Goal: Transaction & Acquisition: Subscribe to service/newsletter

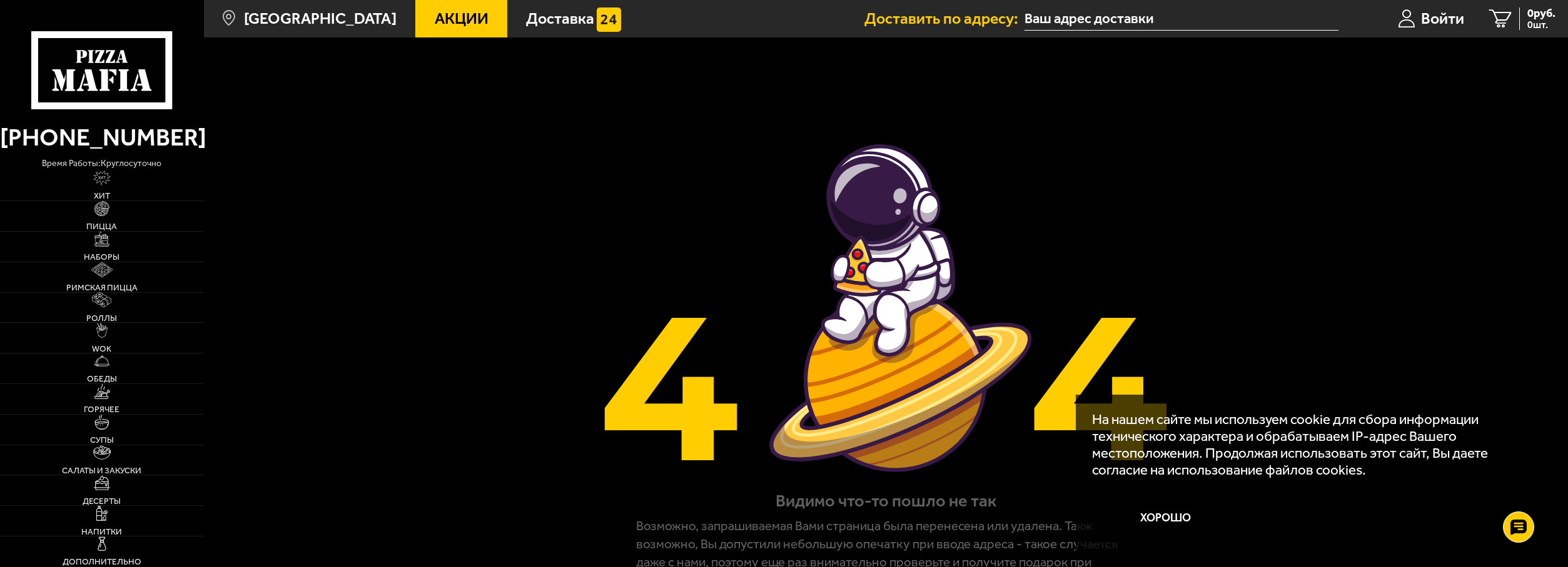
scroll to position [145, 0]
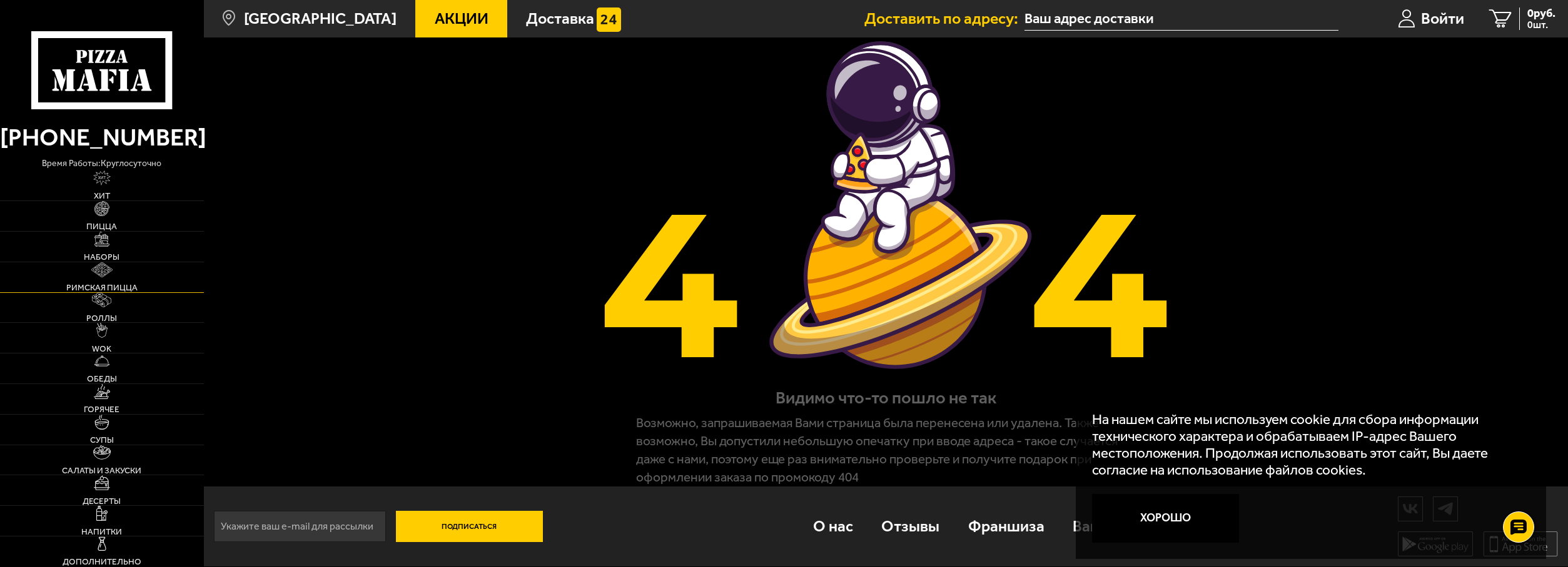
click at [174, 293] on link "Римская пицца" at bounding box center [102, 277] width 204 height 30
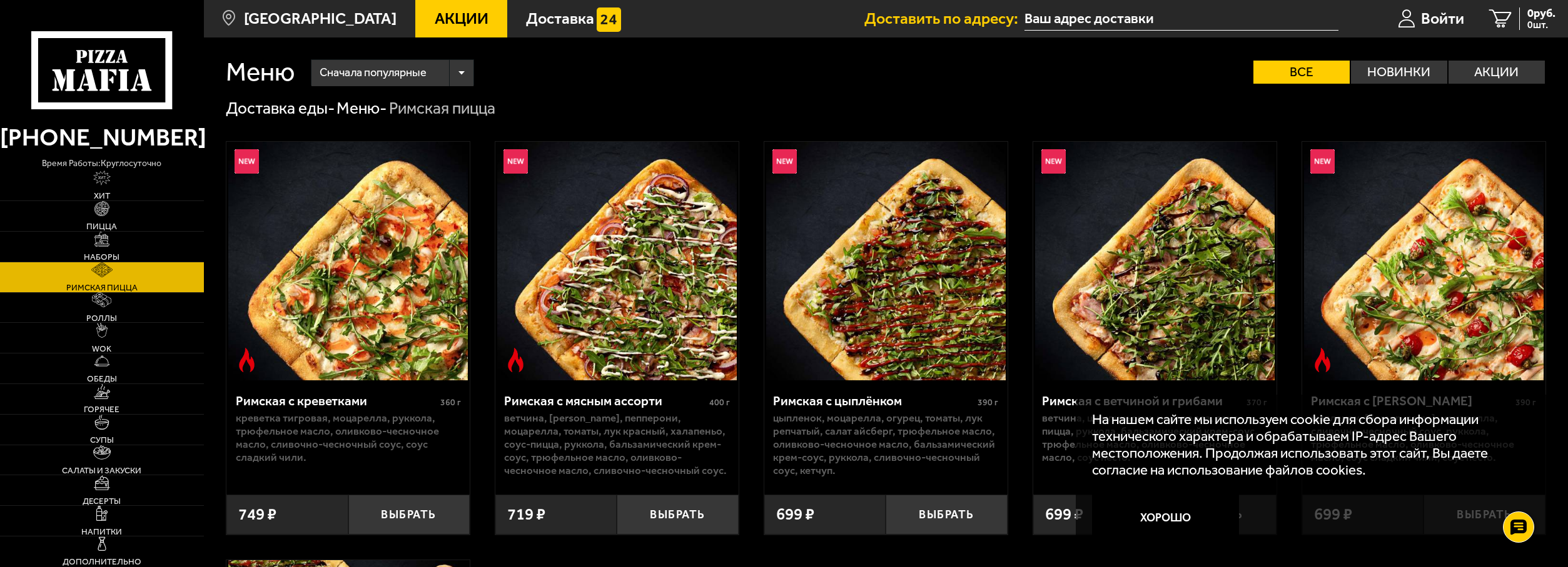
click at [1058, 240] on img at bounding box center [1154, 261] width 239 height 239
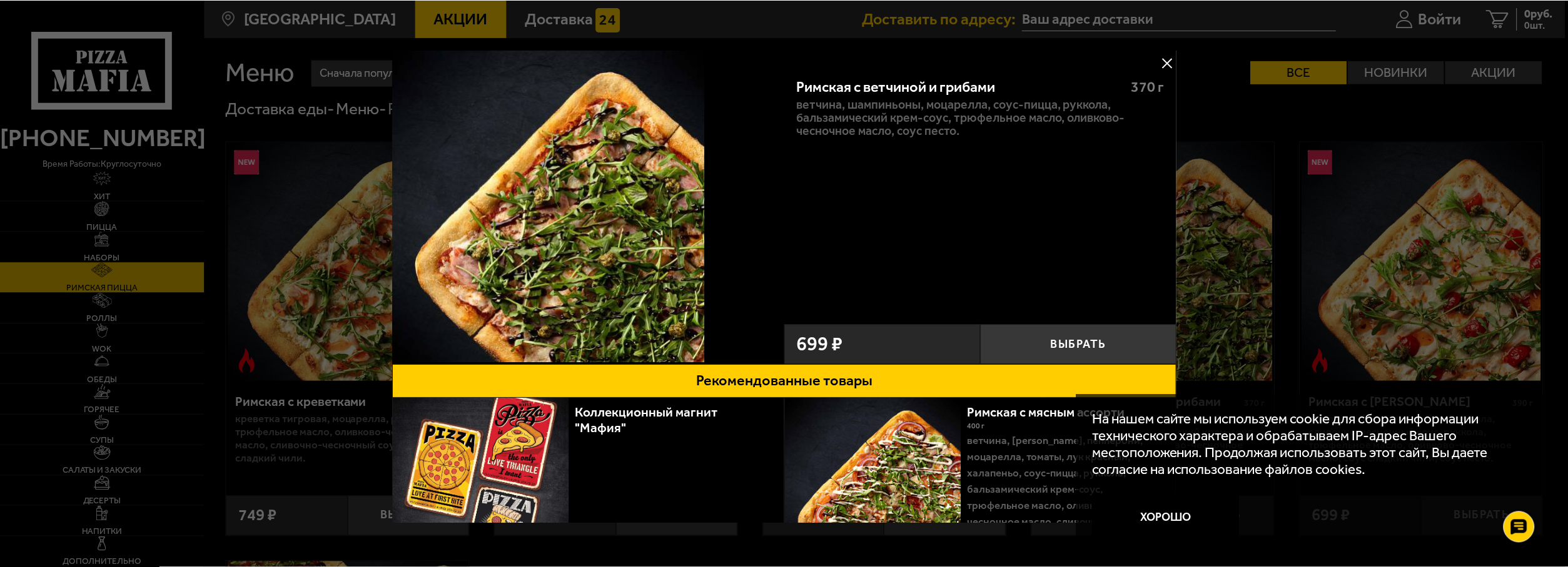
scroll to position [52, 0]
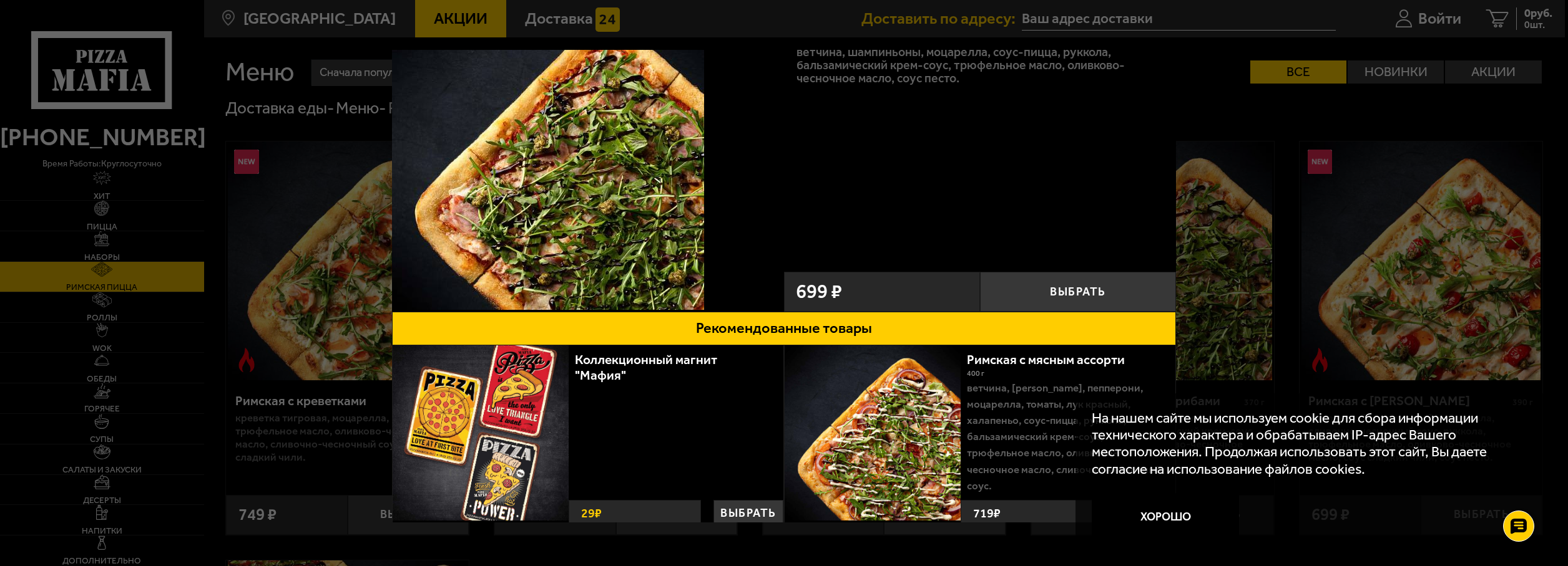
click at [327, 20] on div at bounding box center [784, 283] width 1568 height 566
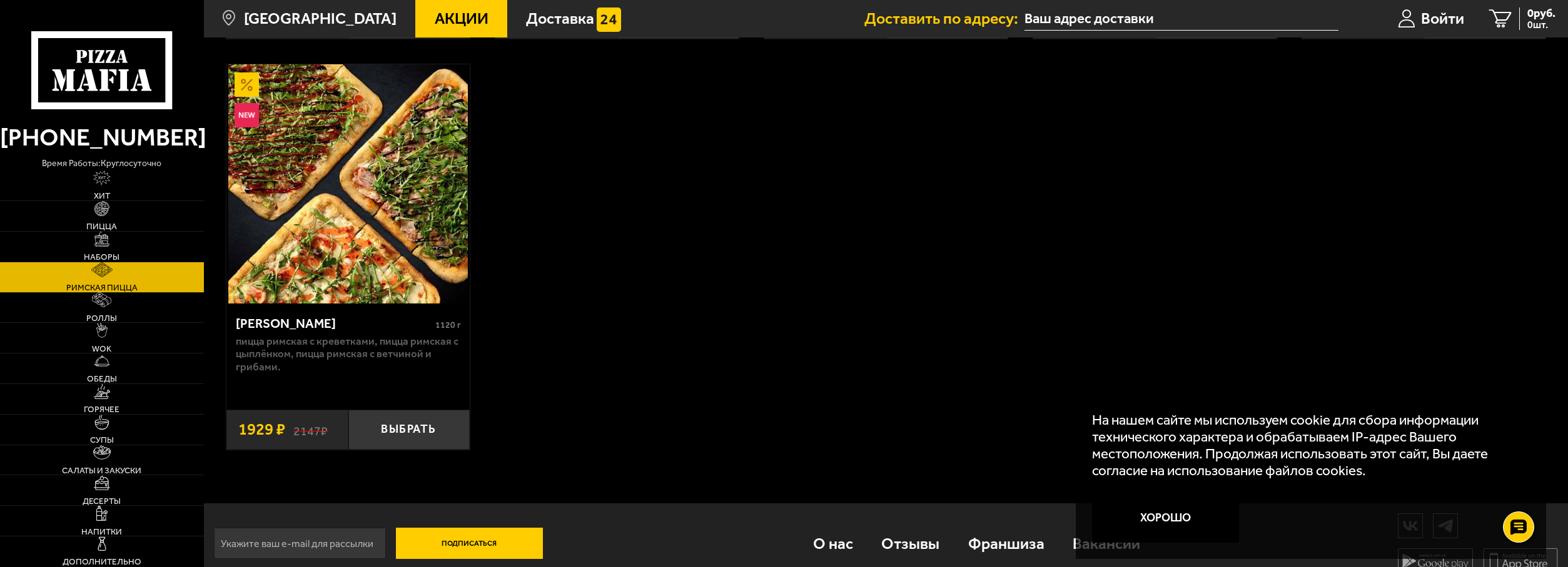
scroll to position [548, 0]
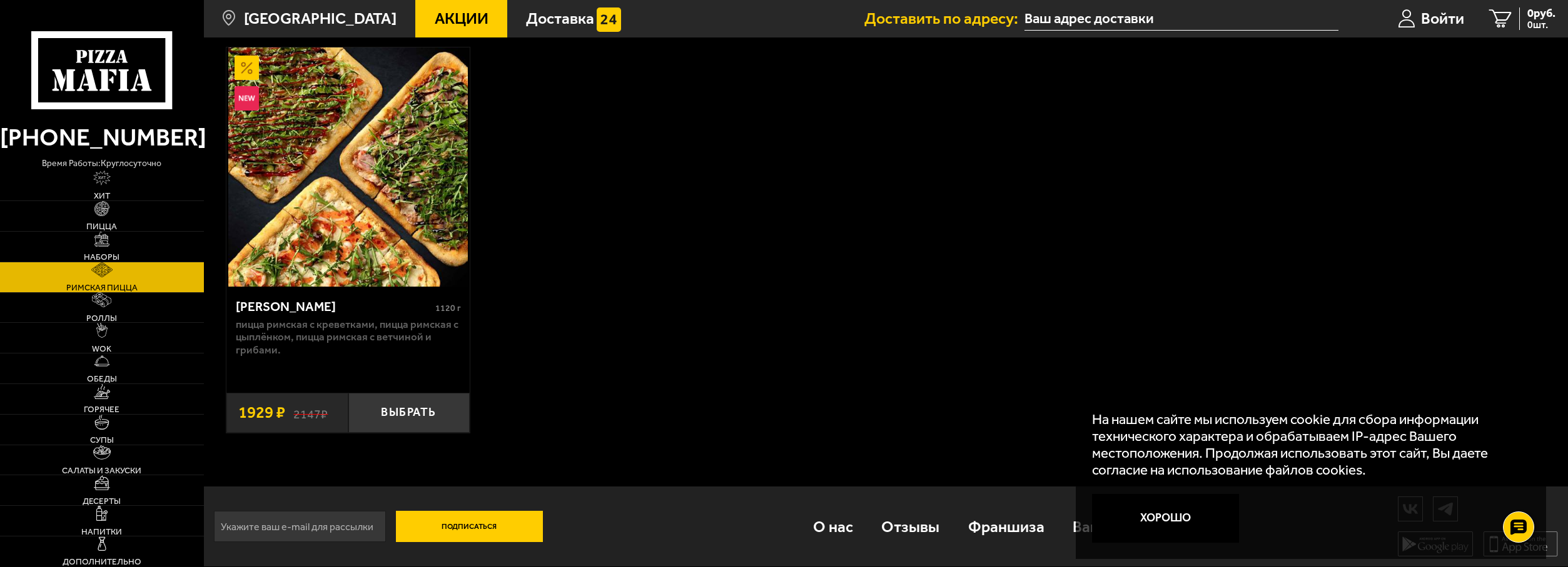
click at [457, 530] on button "Подписаться" at bounding box center [469, 527] width 147 height 31
